Goal: Task Accomplishment & Management: Manage account settings

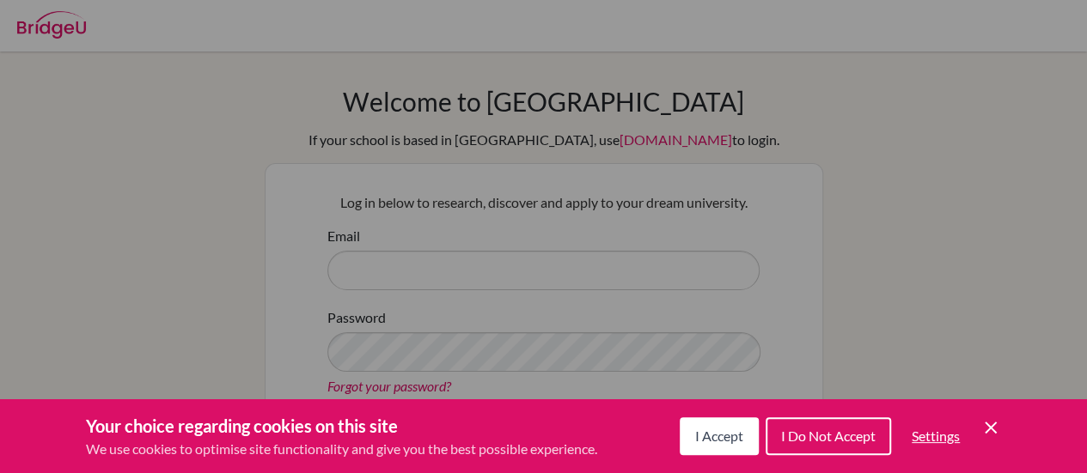
click at [708, 449] on button "I Accept" at bounding box center [718, 436] width 79 height 38
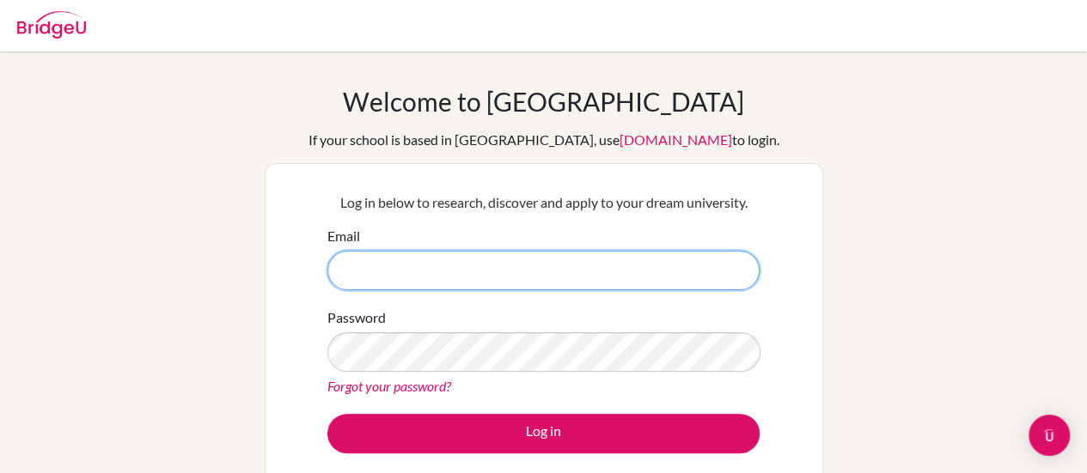
click at [400, 273] on input "Email" at bounding box center [543, 271] width 432 height 40
type input "[EMAIL_ADDRESS][DOMAIN_NAME]"
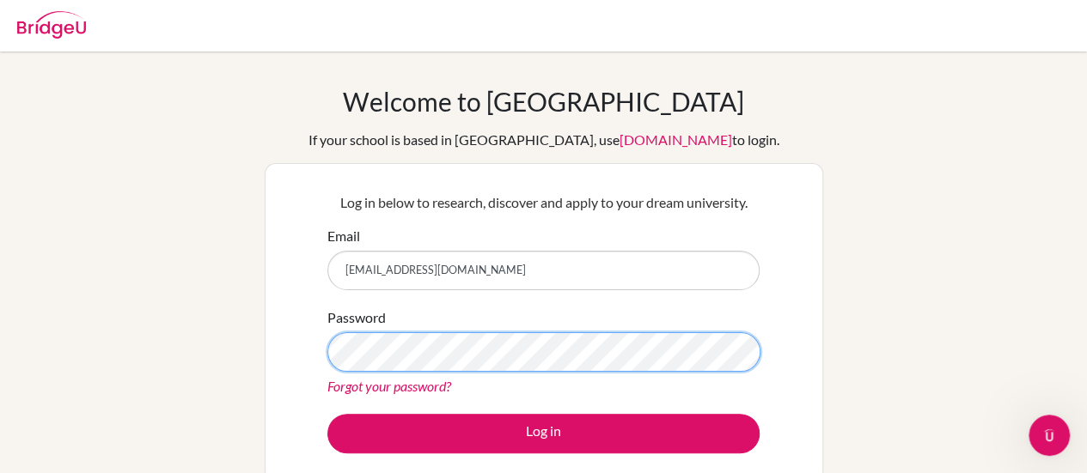
click at [327, 414] on button "Log in" at bounding box center [543, 434] width 432 height 40
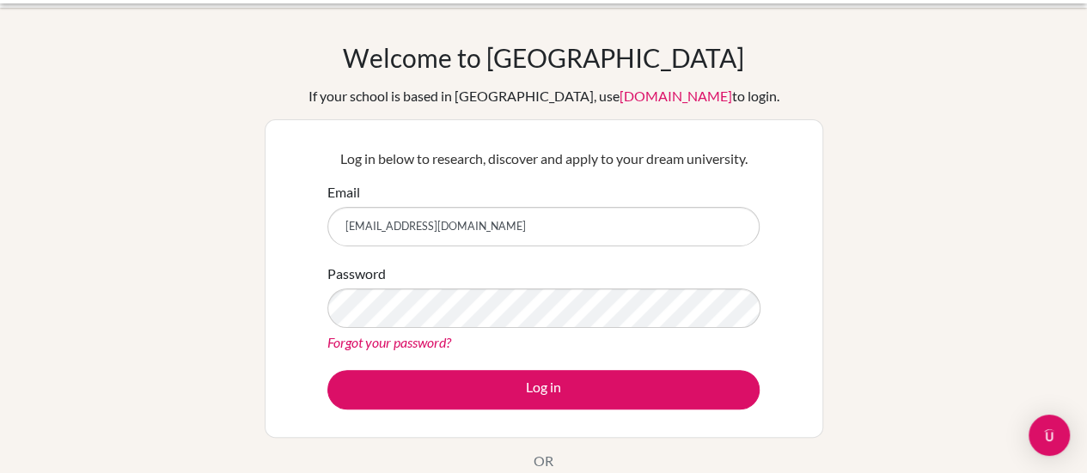
scroll to position [45, 0]
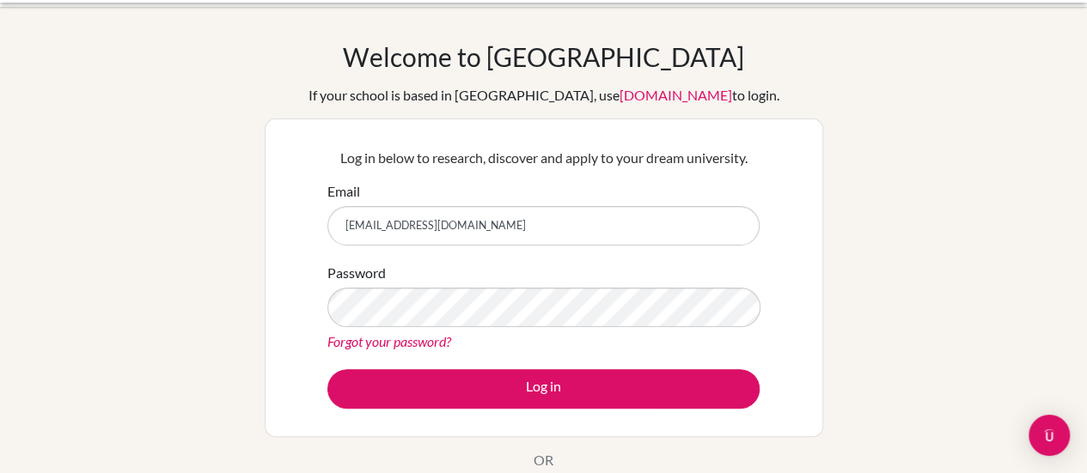
click at [394, 332] on div "Forgot your password?" at bounding box center [543, 342] width 432 height 21
click at [385, 345] on link "Forgot your password?" at bounding box center [389, 341] width 124 height 16
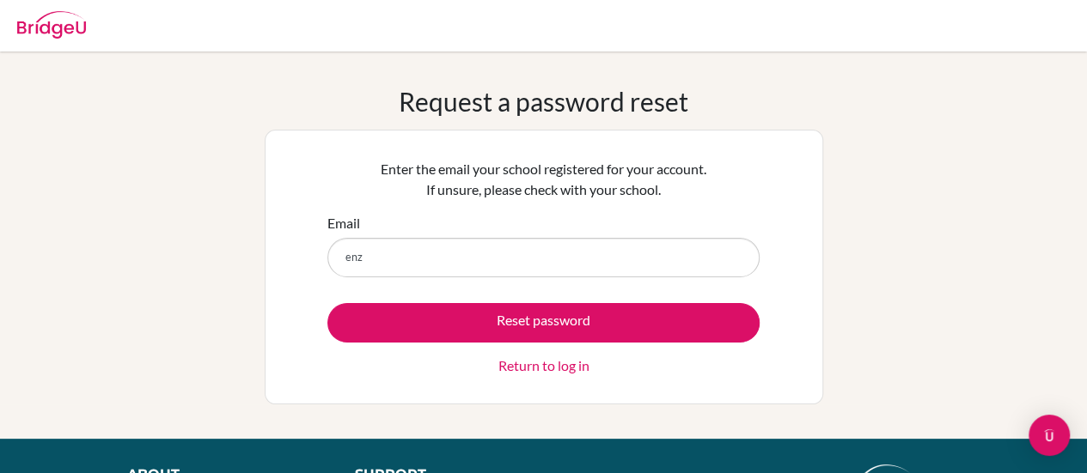
type input "[EMAIL_ADDRESS][DOMAIN_NAME]"
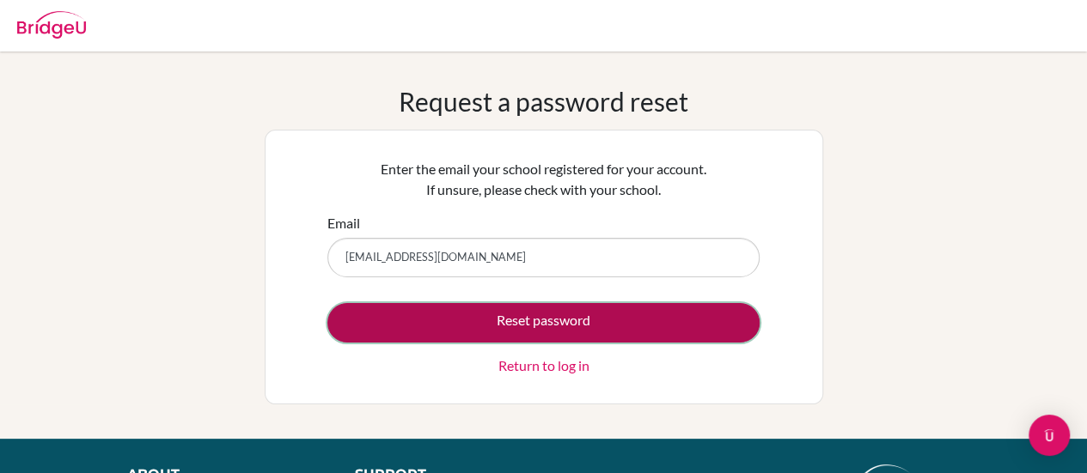
click at [431, 312] on button "Reset password" at bounding box center [543, 323] width 432 height 40
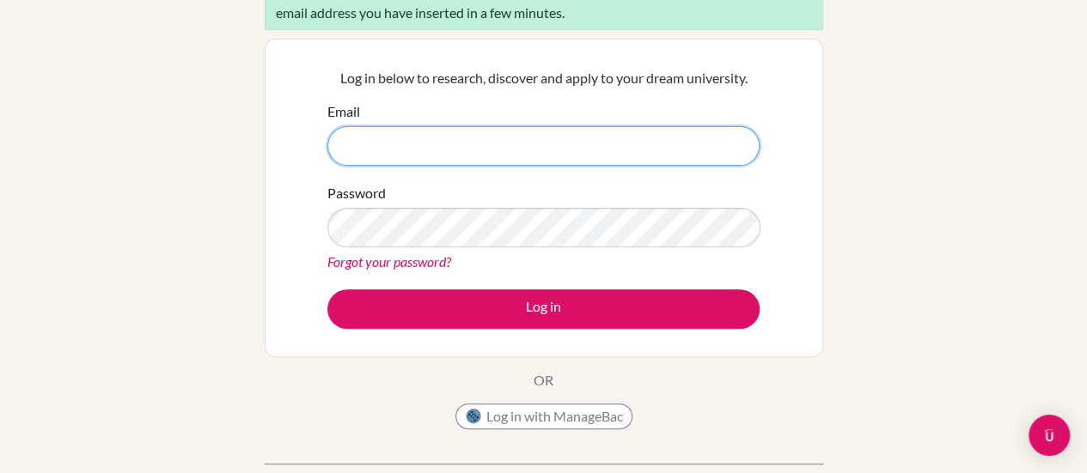
scroll to position [190, 0]
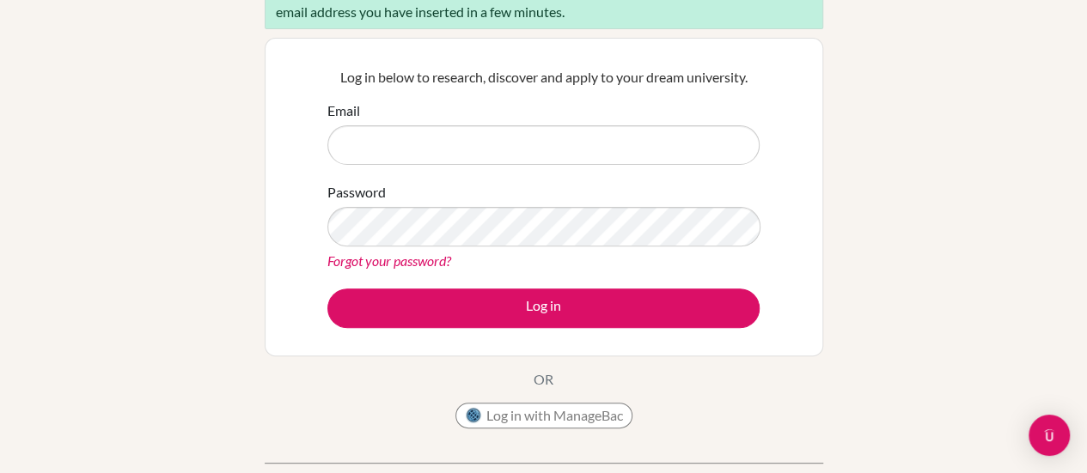
click at [393, 262] on link "Forgot your password?" at bounding box center [389, 261] width 124 height 16
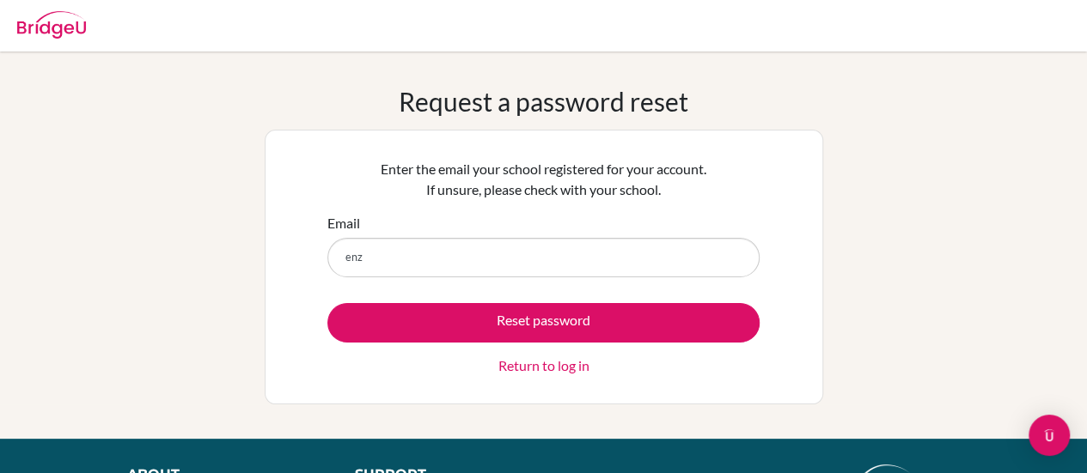
type input "[EMAIL_ADDRESS][DOMAIN_NAME]"
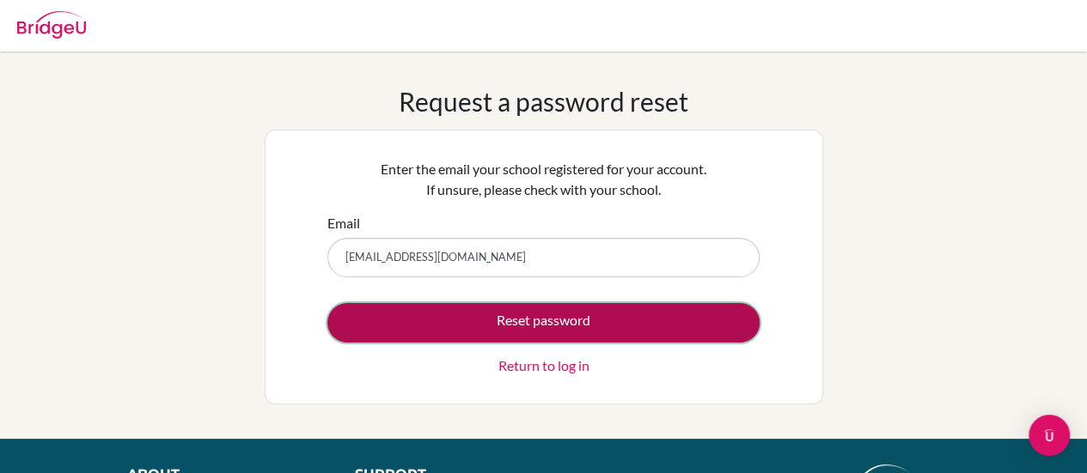
click at [417, 315] on button "Reset password" at bounding box center [543, 323] width 432 height 40
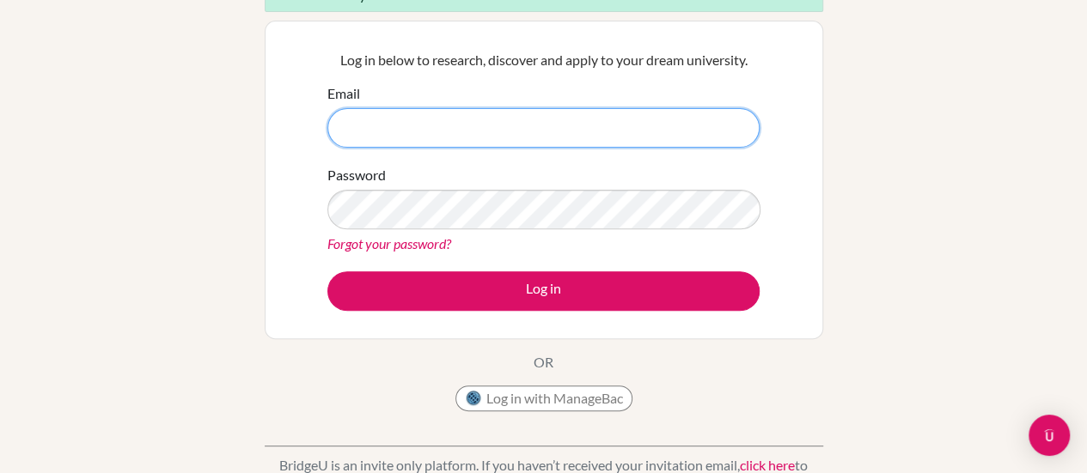
scroll to position [211, 0]
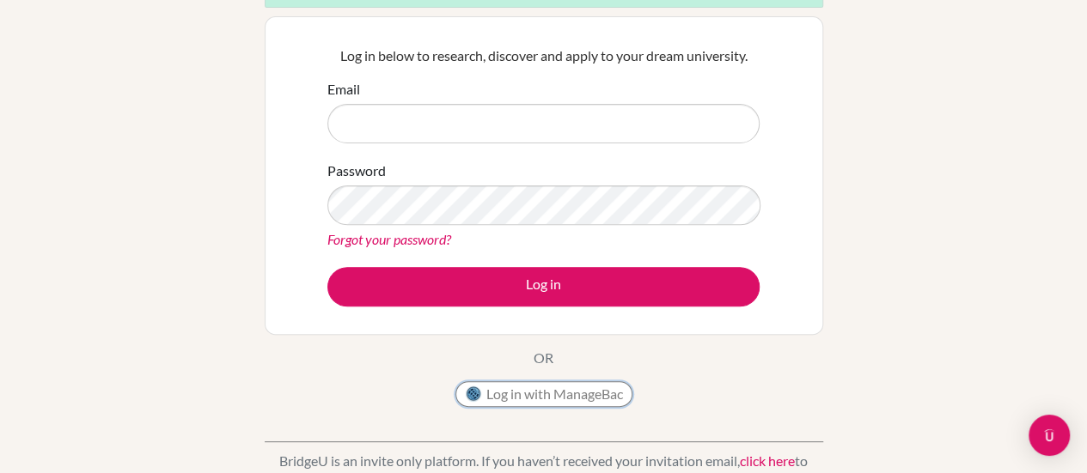
click at [515, 387] on button "Log in with ManageBac" at bounding box center [543, 394] width 177 height 26
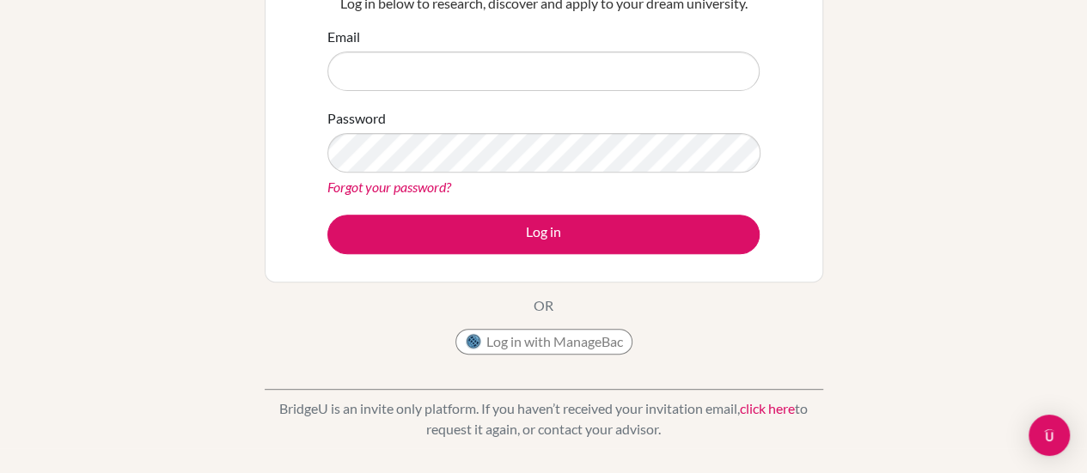
scroll to position [388, 0]
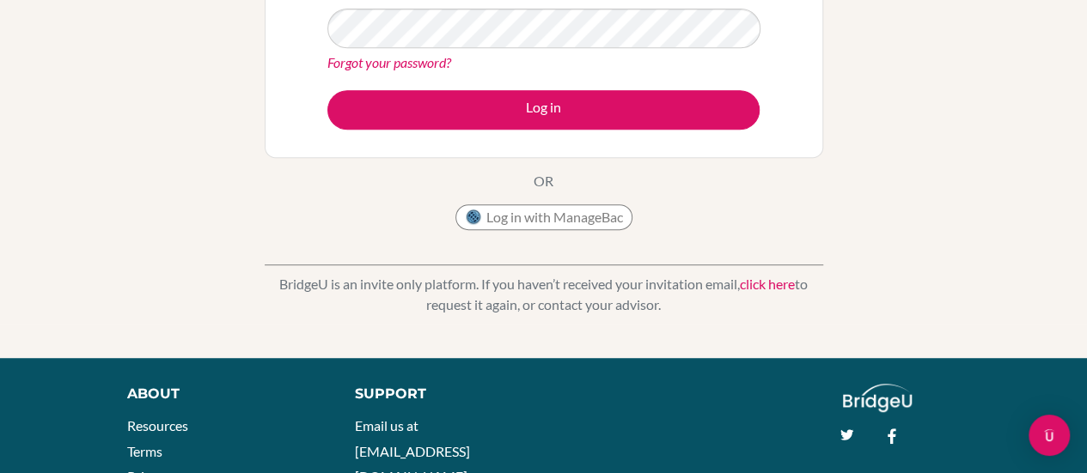
click at [570, 301] on p "BridgeU is an invite only platform. If you haven’t received your invitation ema…" at bounding box center [544, 294] width 558 height 41
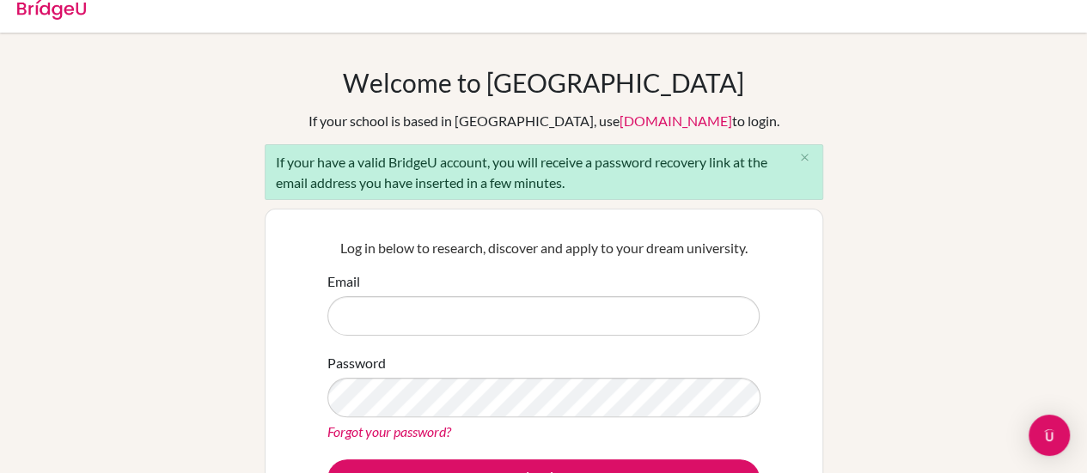
scroll to position [0, 0]
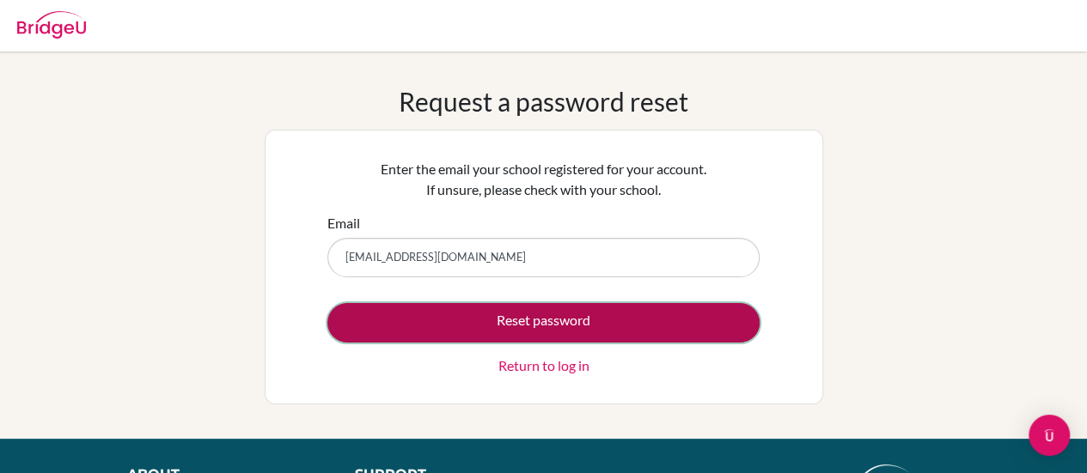
click at [521, 328] on button "Reset password" at bounding box center [543, 323] width 432 height 40
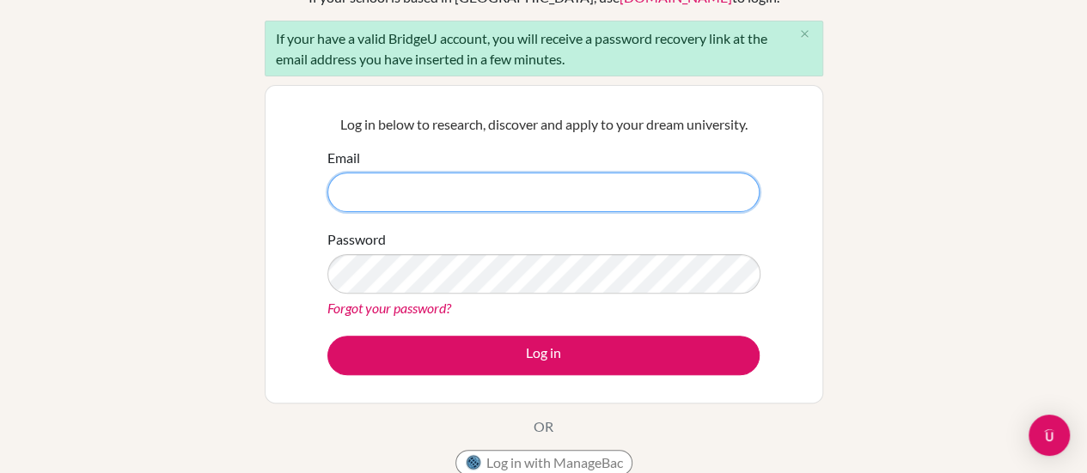
scroll to position [144, 0]
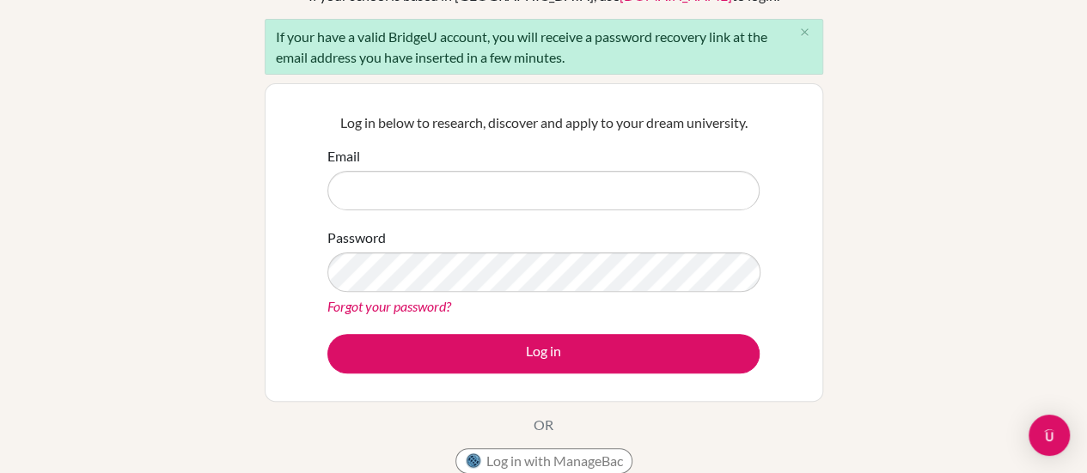
click at [362, 301] on link "Forgot your password?" at bounding box center [389, 306] width 124 height 16
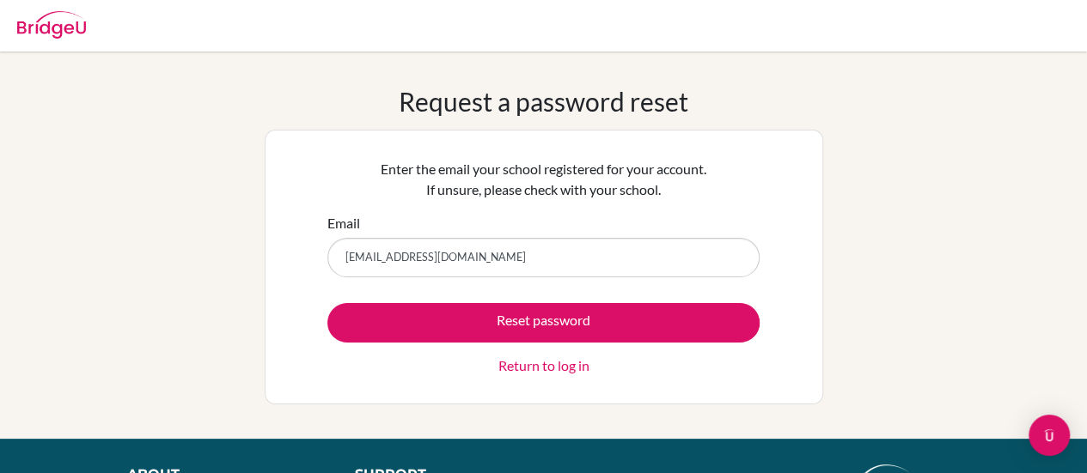
type input "[EMAIL_ADDRESS][DOMAIN_NAME]"
click at [327, 303] on button "Reset password" at bounding box center [543, 323] width 432 height 40
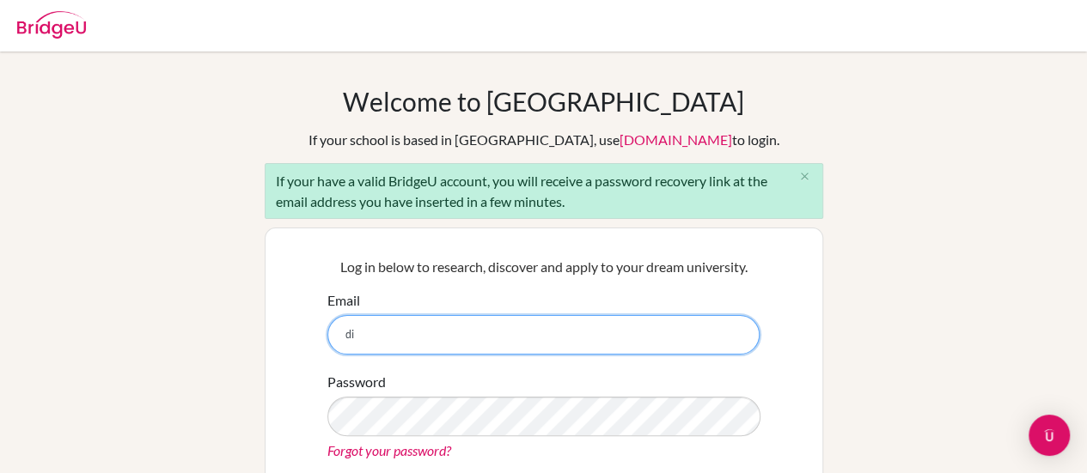
type input "[EMAIL_ADDRESS][DOMAIN_NAME]"
